Goal: Navigation & Orientation: Find specific page/section

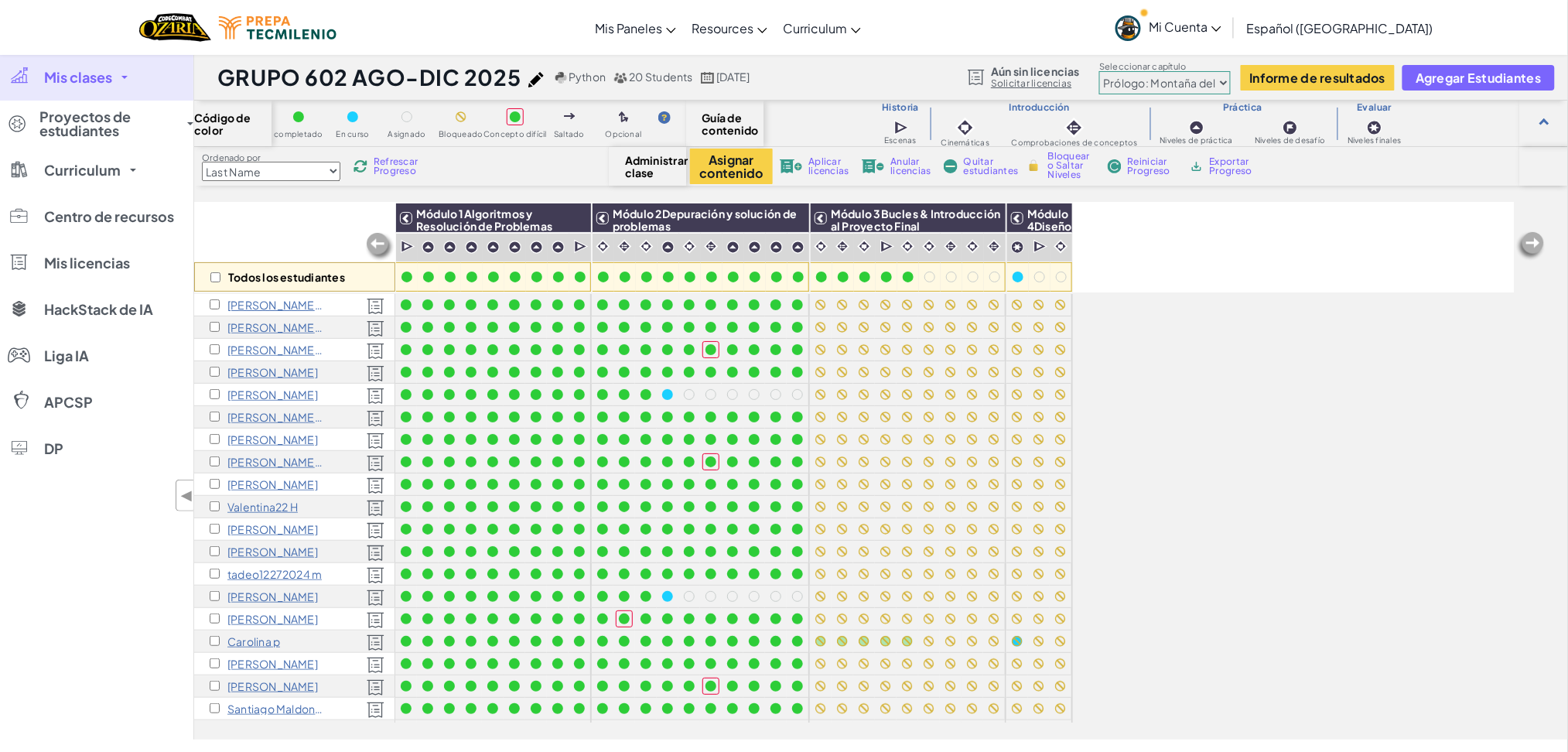
scroll to position [1, 0]
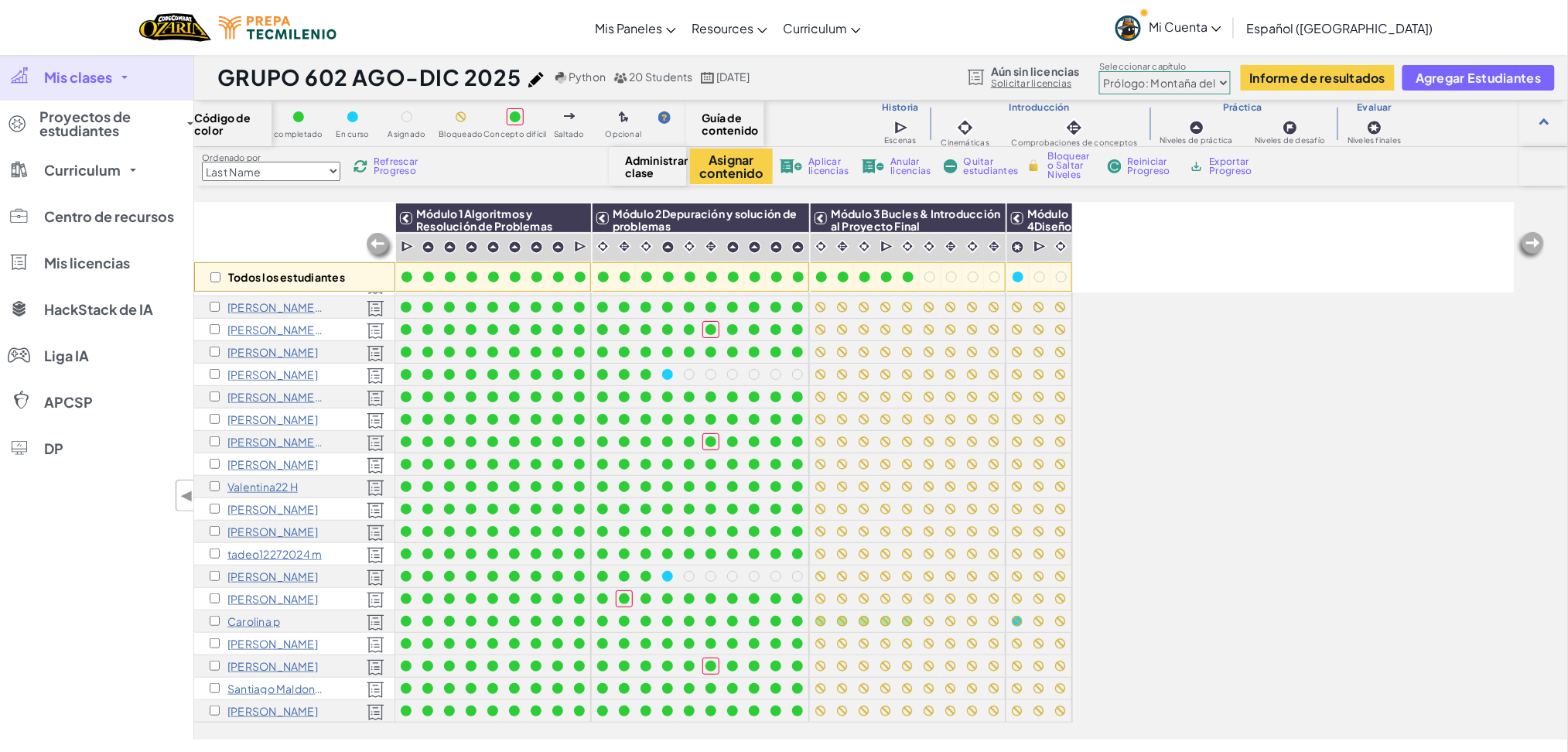
click at [125, 77] on span at bounding box center [124, 77] width 6 height 3
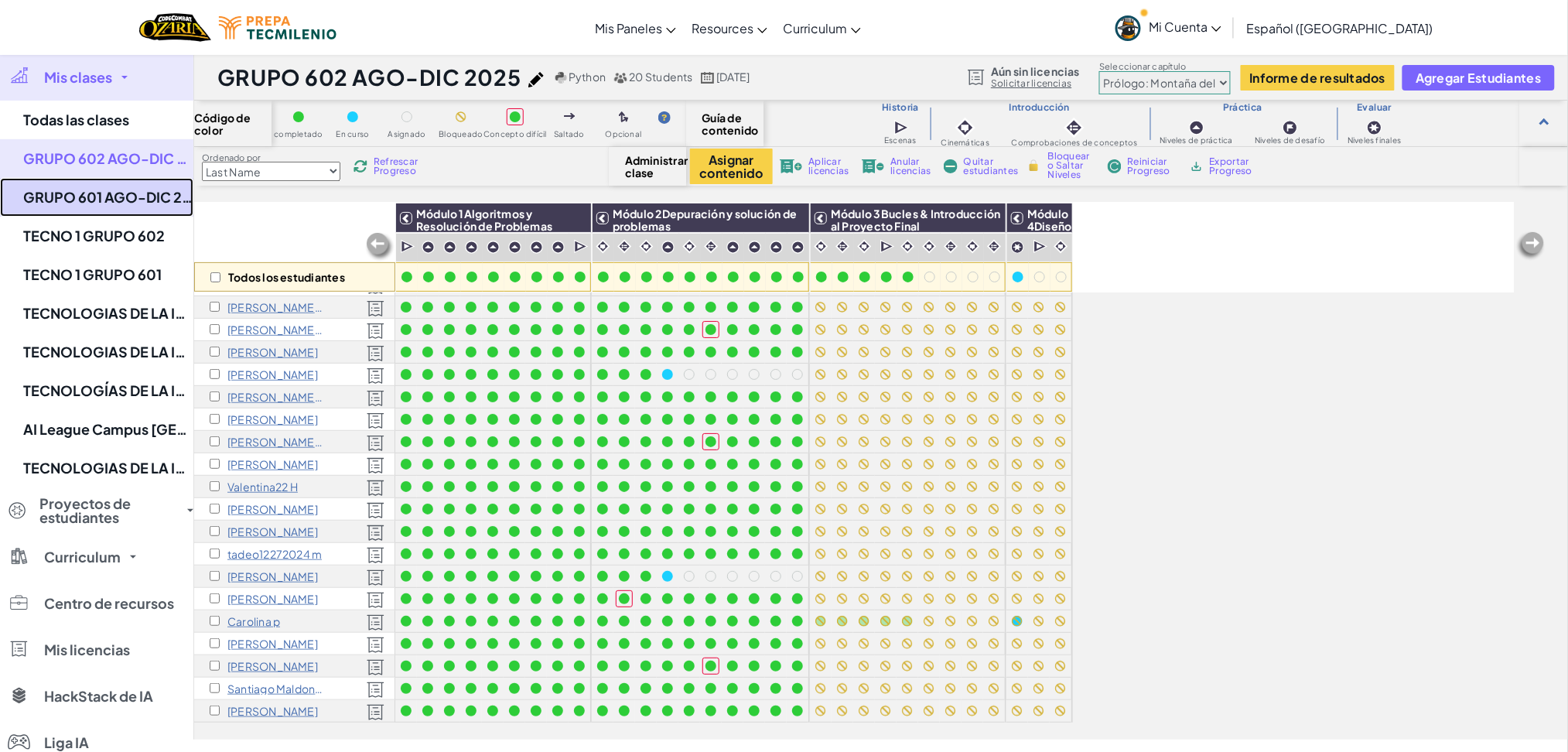
click at [116, 190] on link "GRUPO 601 AGO-DIC 2025" at bounding box center [97, 197] width 194 height 39
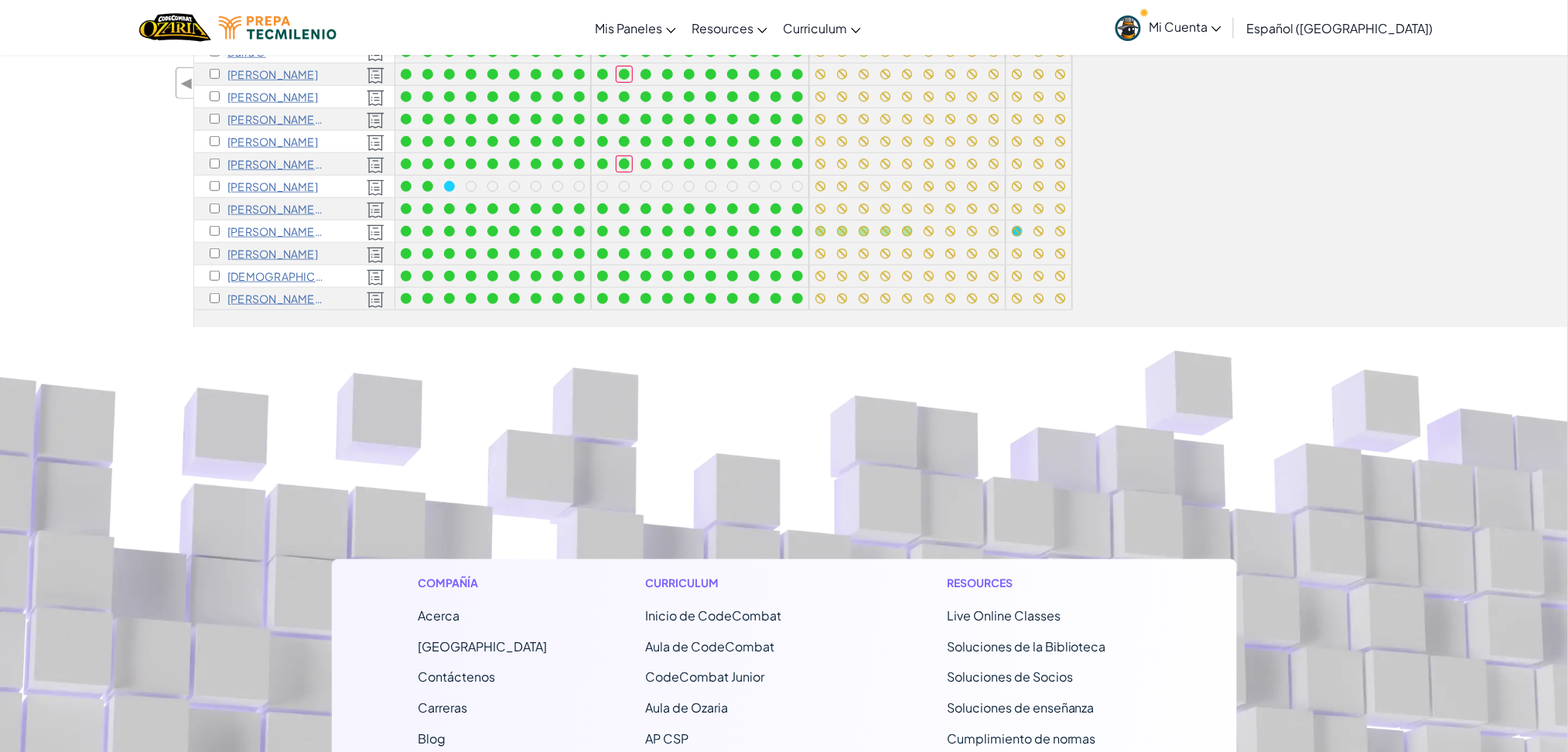
scroll to position [34, 0]
